Goal: Task Accomplishment & Management: Manage account settings

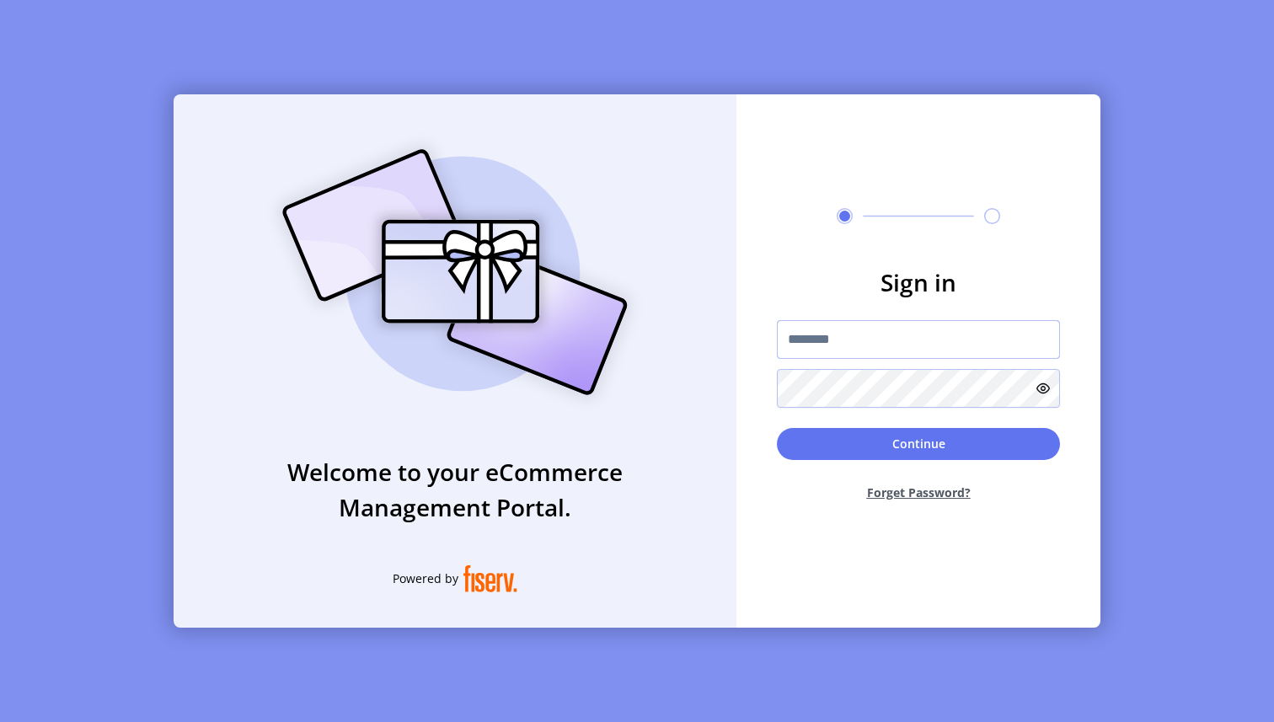
click at [973, 340] on input "text" at bounding box center [918, 339] width 283 height 39
paste input "**********"
type input "**********"
click at [777, 428] on button "Continue" at bounding box center [918, 444] width 283 height 32
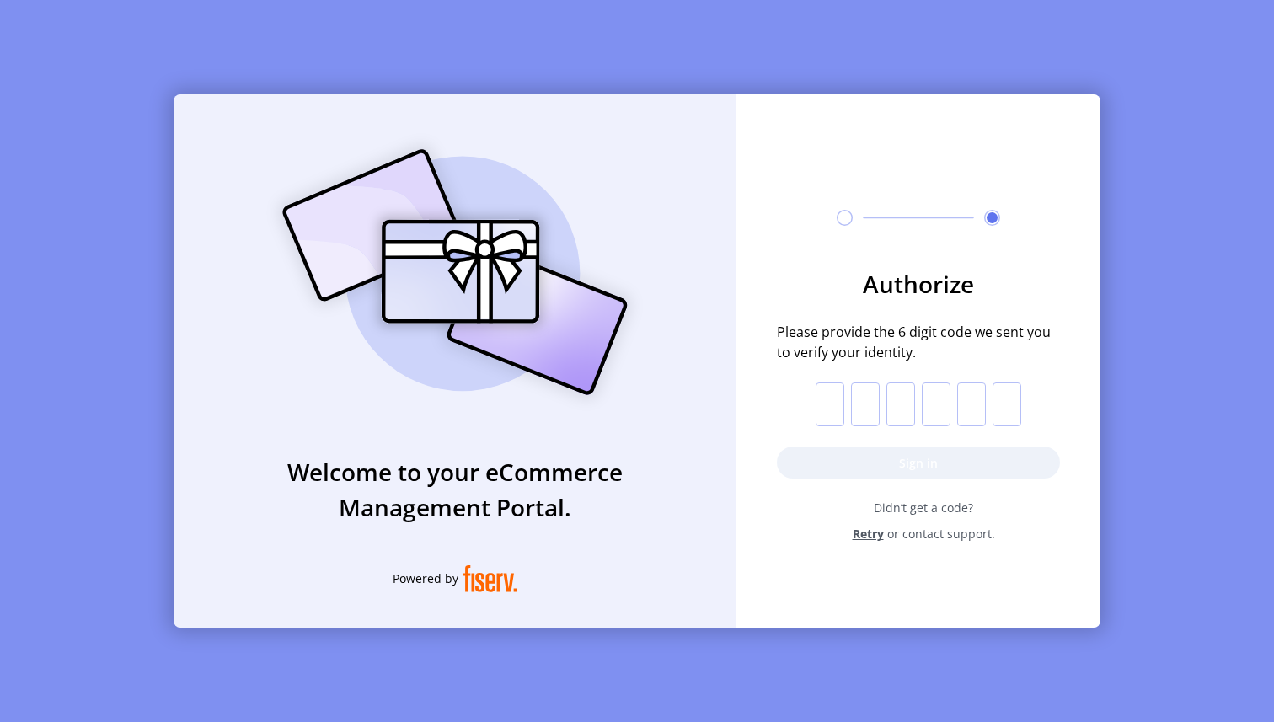
click at [832, 412] on input "text" at bounding box center [830, 405] width 29 height 44
paste input "*"
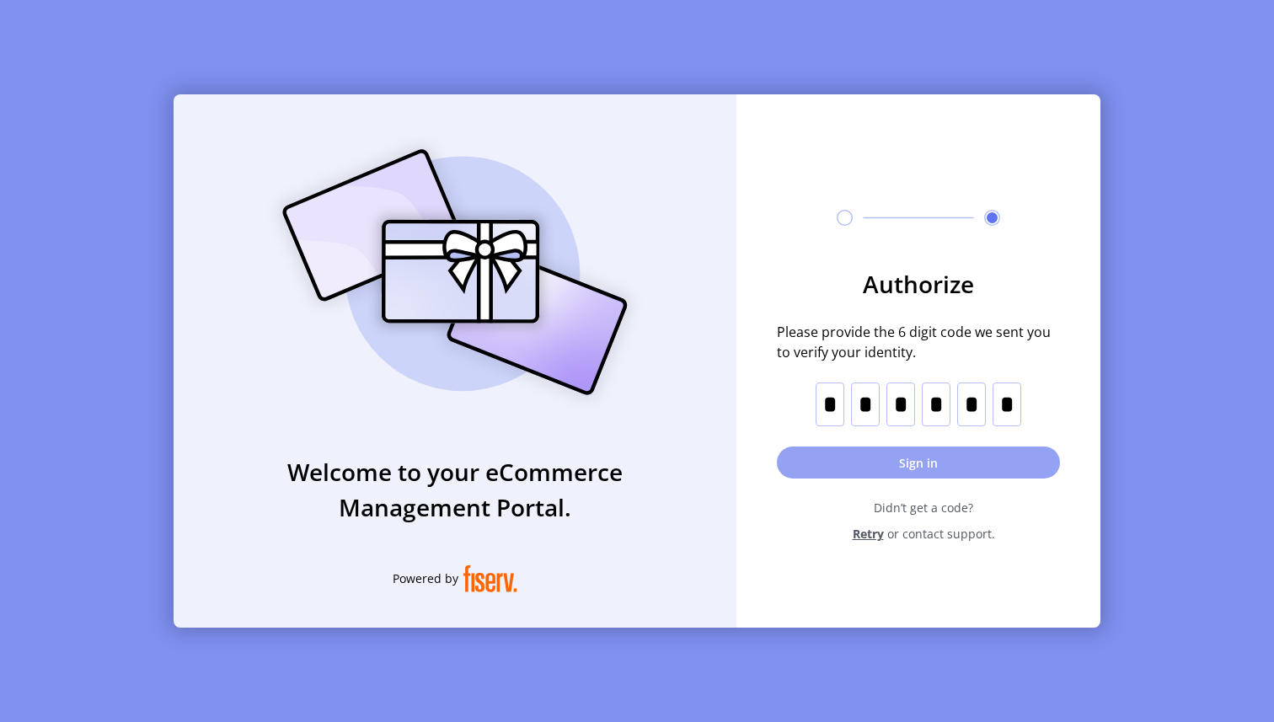
type input "*"
click at [860, 453] on button "Sign in" at bounding box center [918, 463] width 283 height 32
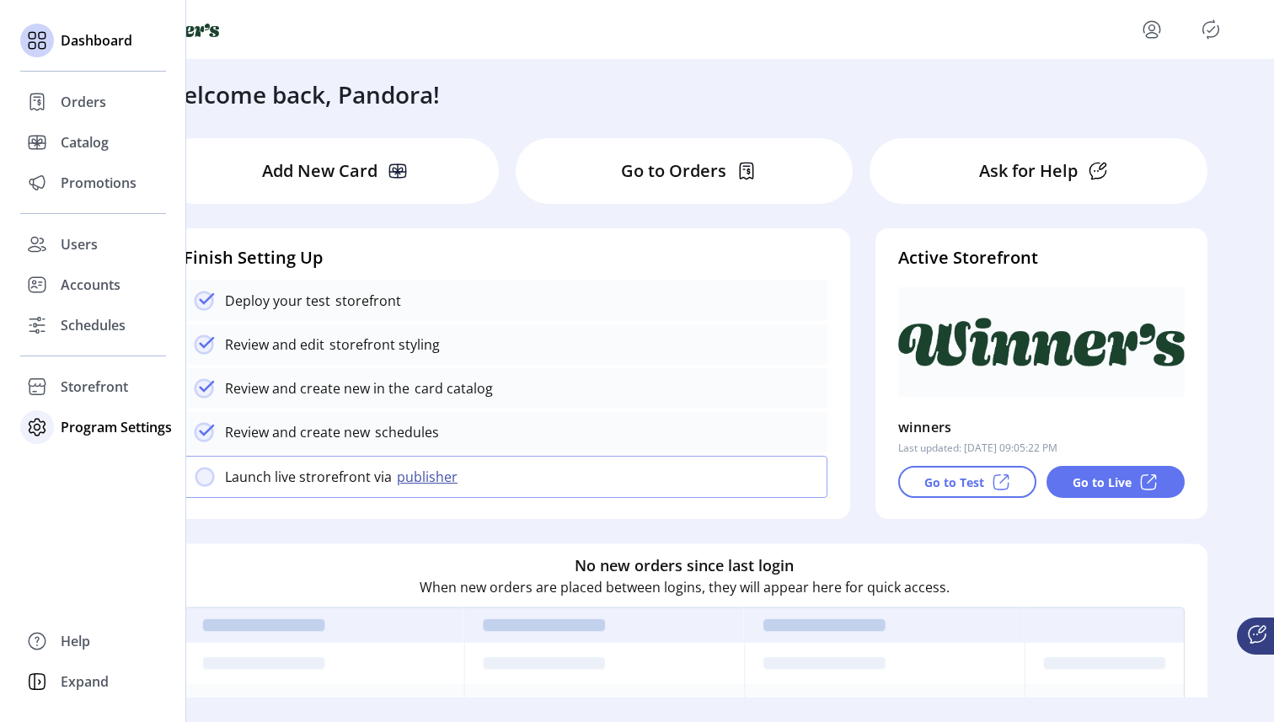
click at [44, 434] on icon at bounding box center [37, 427] width 27 height 27
click at [102, 465] on span "Templates" at bounding box center [94, 461] width 67 height 20
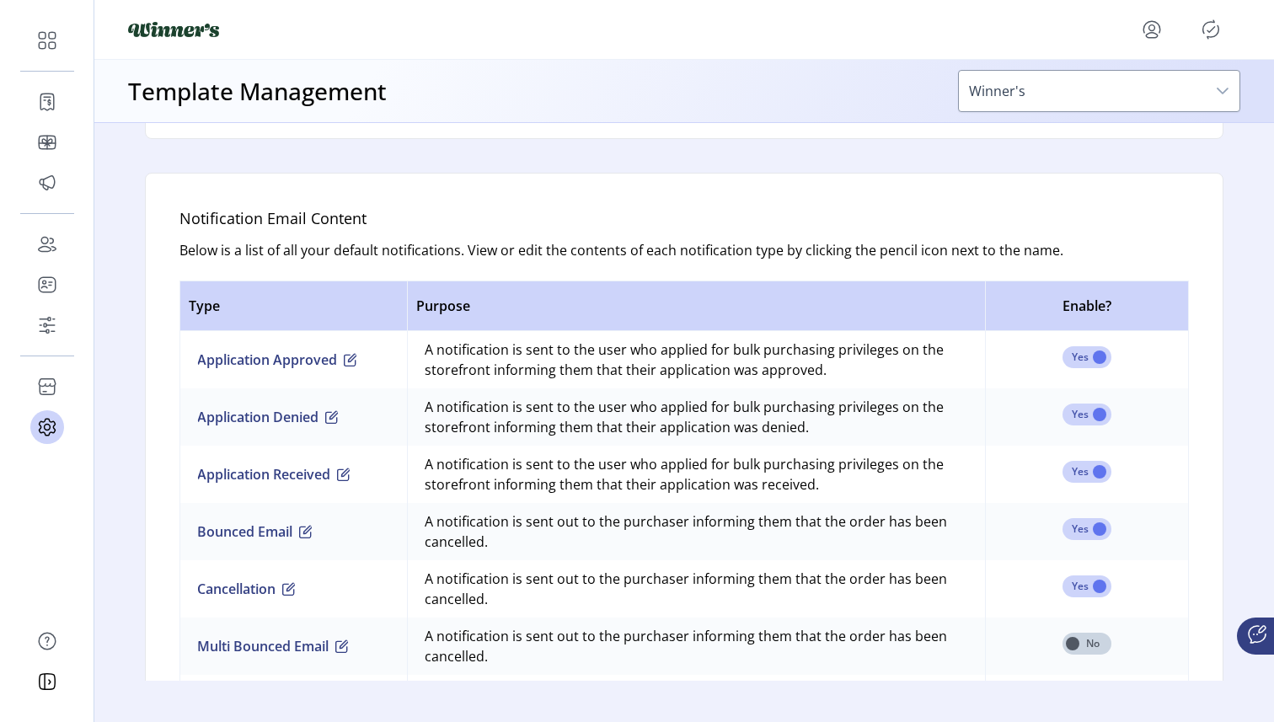
scroll to position [1087, 0]
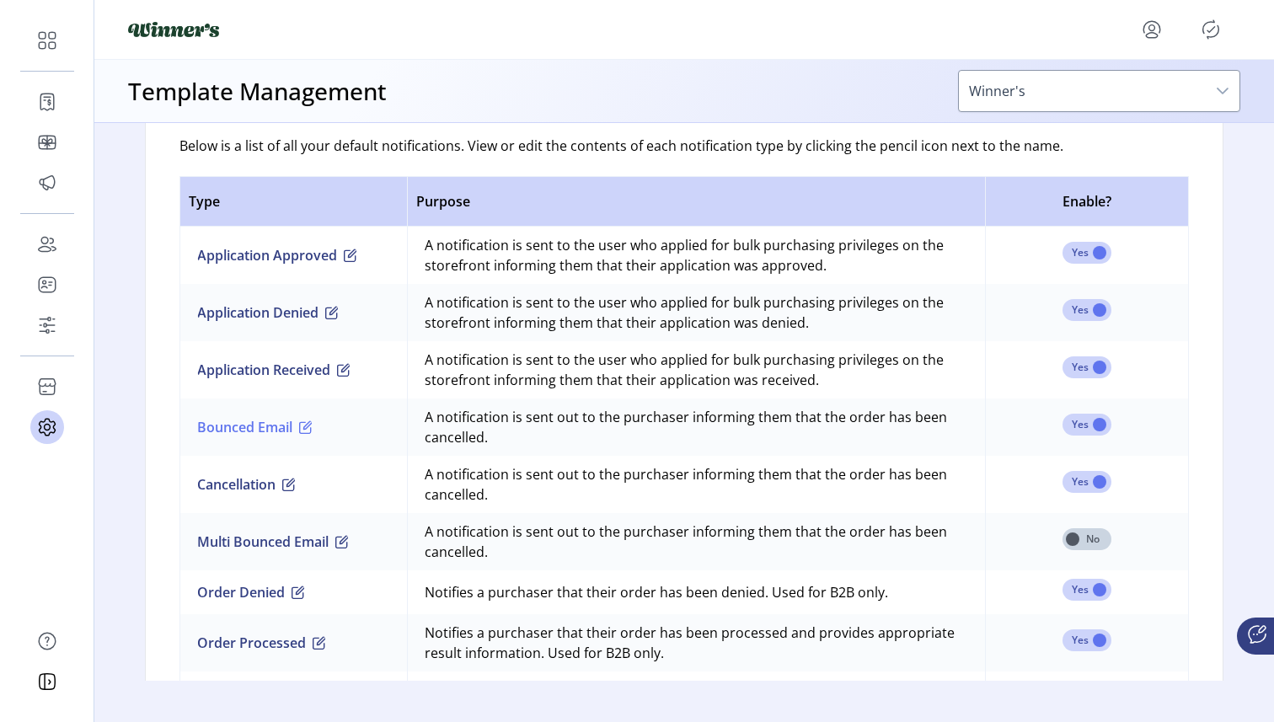
click at [268, 429] on button "Bounced Email" at bounding box center [254, 427] width 115 height 20
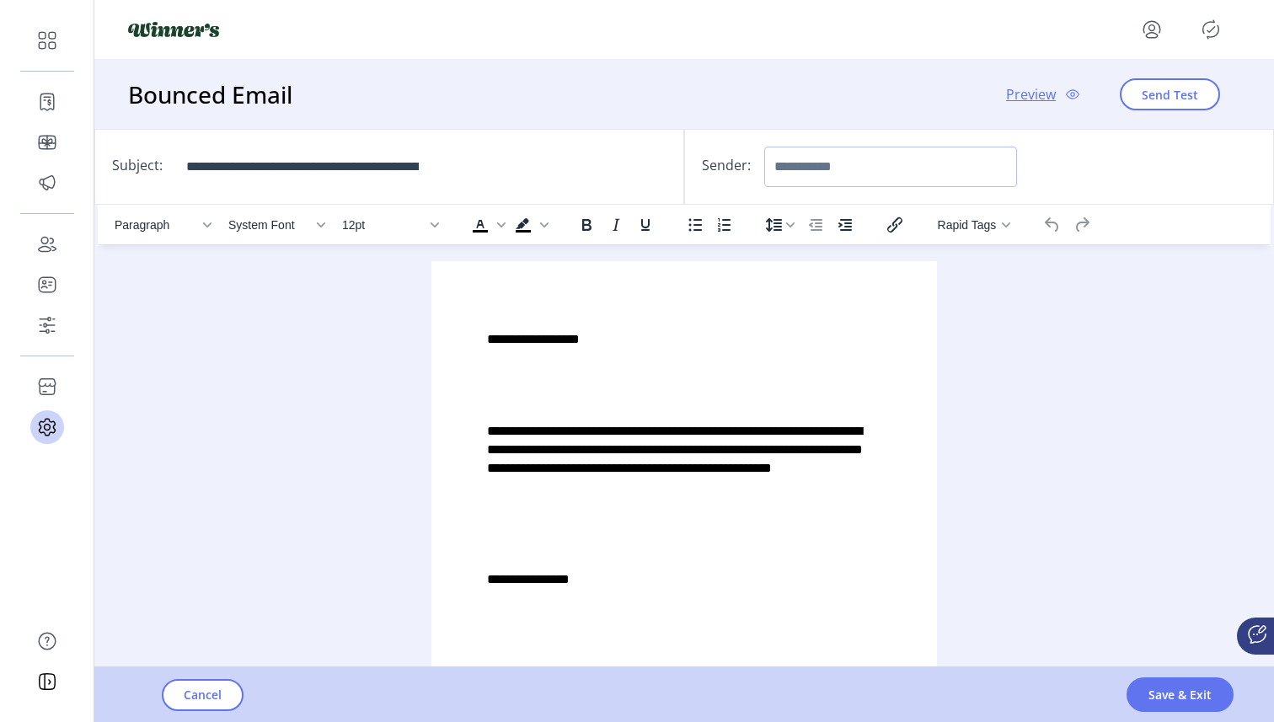
click at [801, 168] on input "Sender:" at bounding box center [890, 167] width 253 height 40
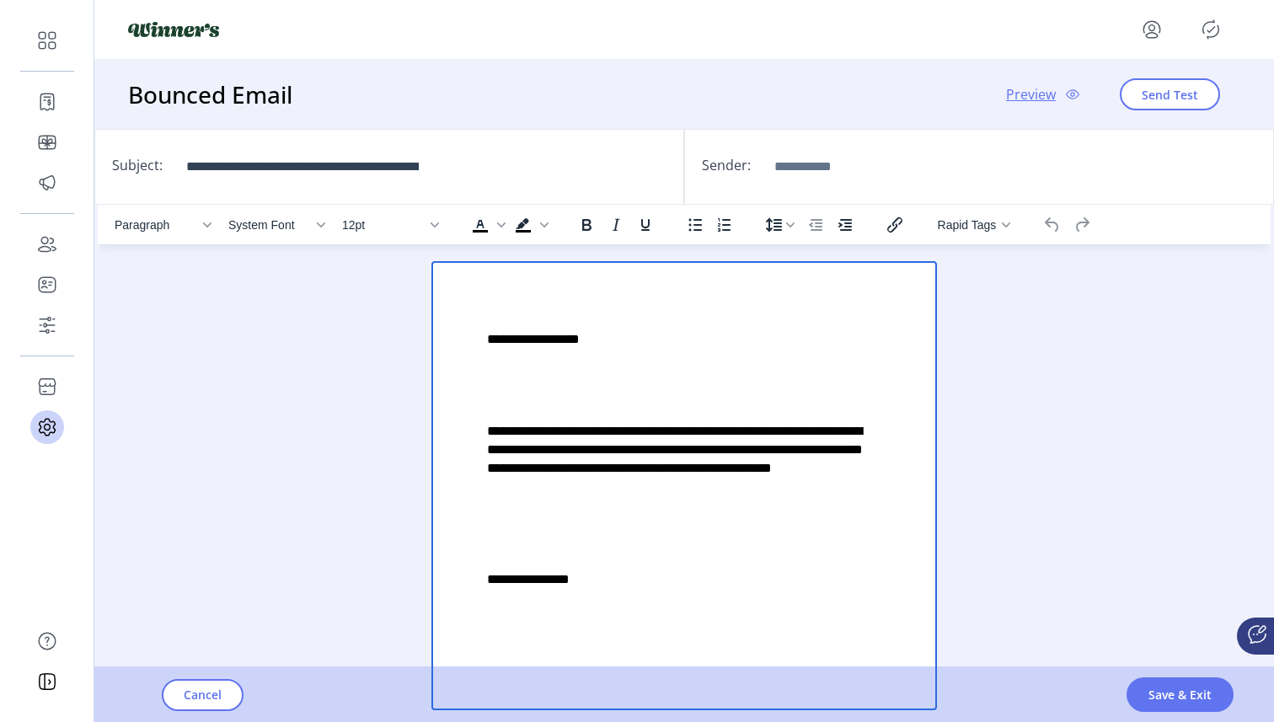
click at [602, 393] on p "Rich Text Area. Press ALT-0 for help." at bounding box center [684, 385] width 394 height 19
click at [1074, 374] on div "Paragraph System Font 12pt To open the popup, press Shift+Enter To open the pop…" at bounding box center [684, 458] width 1173 height 506
